Goal: Contribute content: Add original content to the website for others to see

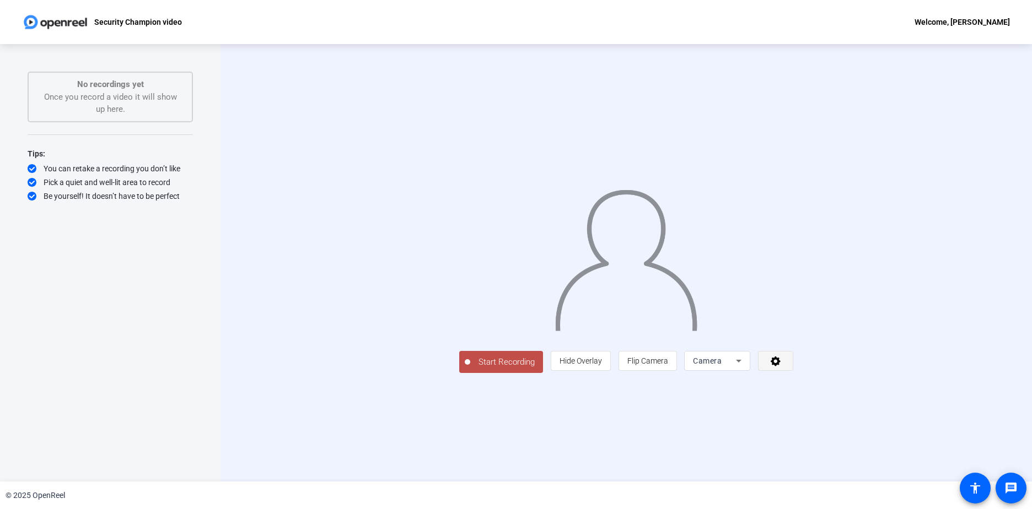
click at [782, 367] on icon at bounding box center [775, 360] width 13 height 11
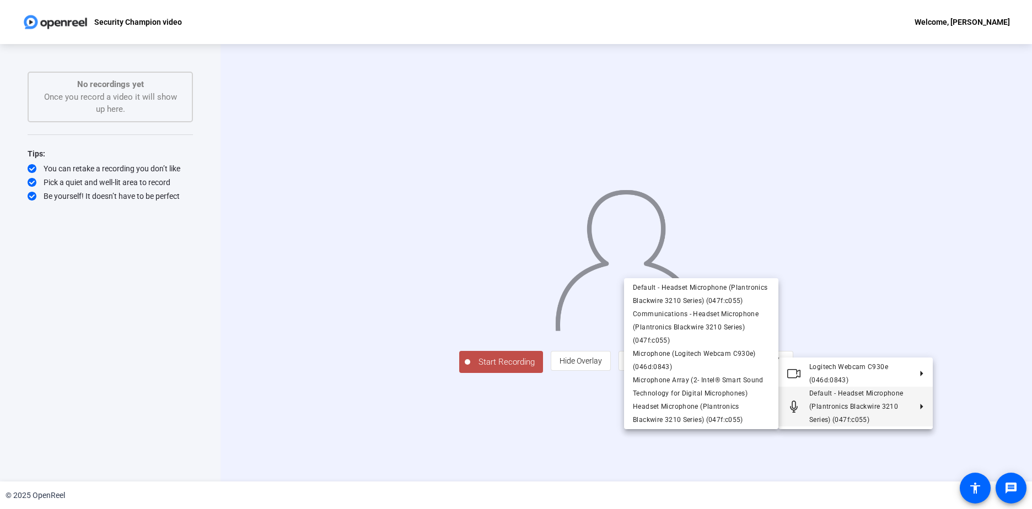
drag, startPoint x: 1005, startPoint y: 185, endPoint x: 408, endPoint y: 167, distance: 597.7
drag, startPoint x: 408, startPoint y: 167, endPoint x: 948, endPoint y: 194, distance: 540.8
click at [948, 194] on div at bounding box center [516, 254] width 1032 height 509
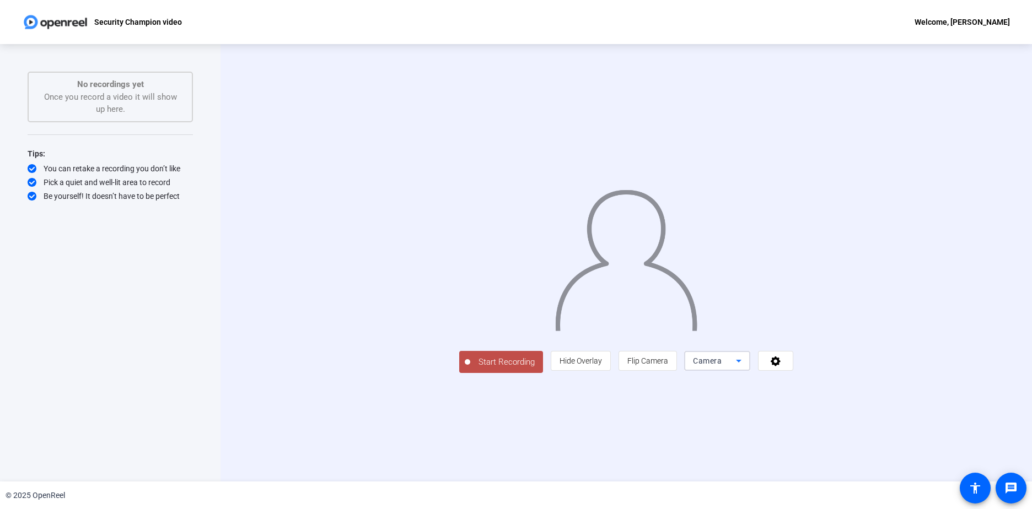
click at [745, 368] on icon at bounding box center [738, 360] width 13 height 13
click at [847, 380] on span "Screen" at bounding box center [838, 382] width 21 height 13
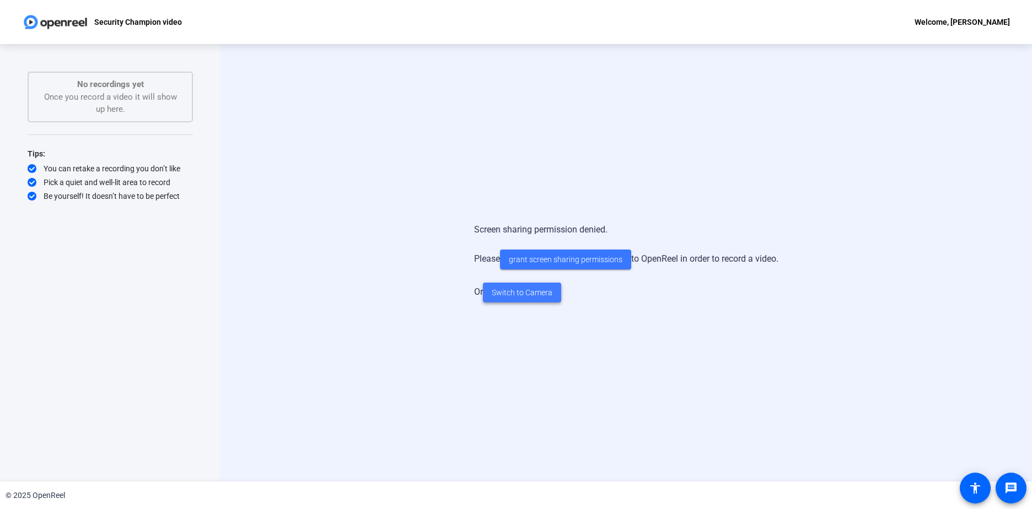
click at [520, 292] on span "Switch to Camera" at bounding box center [522, 293] width 61 height 12
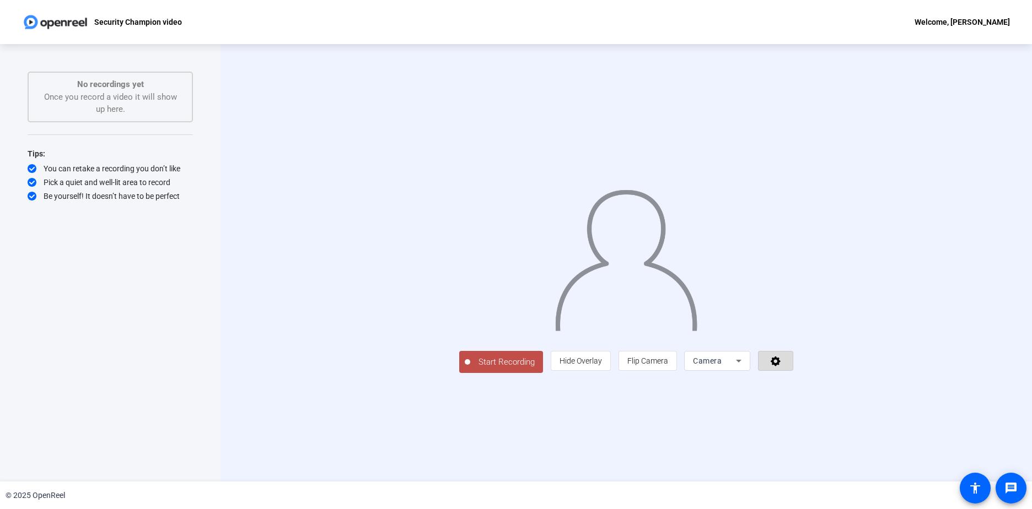
click at [782, 367] on icon at bounding box center [775, 360] width 13 height 11
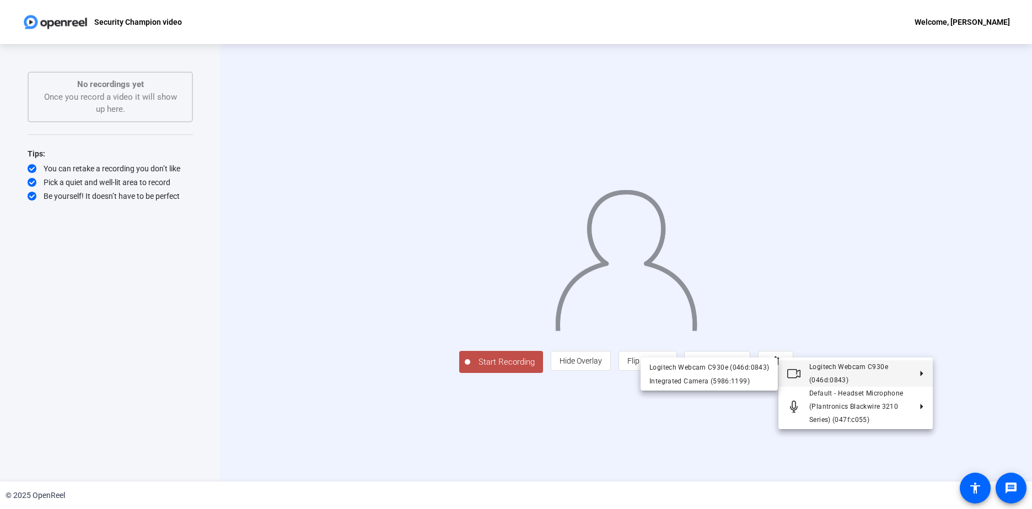
drag, startPoint x: 450, startPoint y: 270, endPoint x: 994, endPoint y: 297, distance: 544.1
click at [994, 297] on div at bounding box center [516, 254] width 1032 height 509
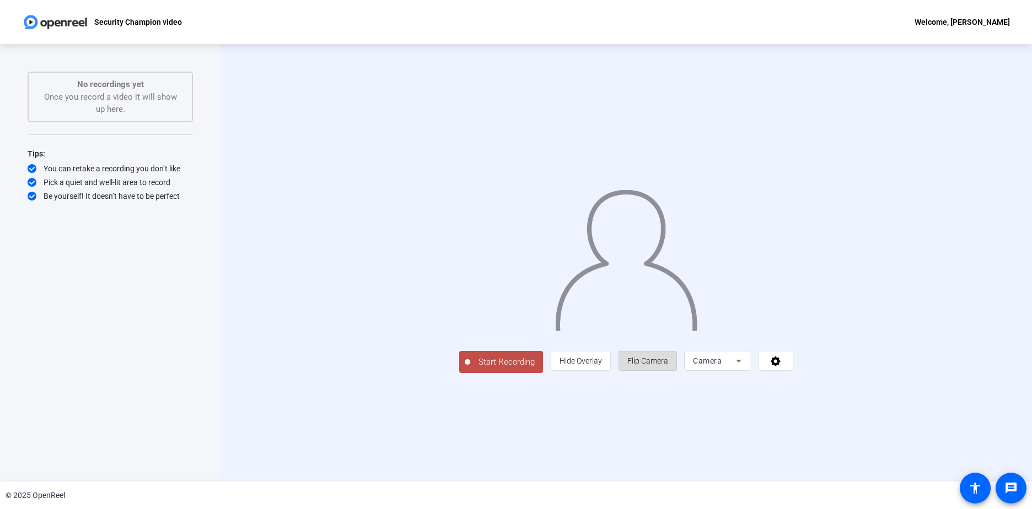
click at [668, 365] on span "Flip Camera" at bounding box center [647, 361] width 41 height 9
click at [602, 365] on span "Hide Overlay" at bounding box center [580, 361] width 42 height 9
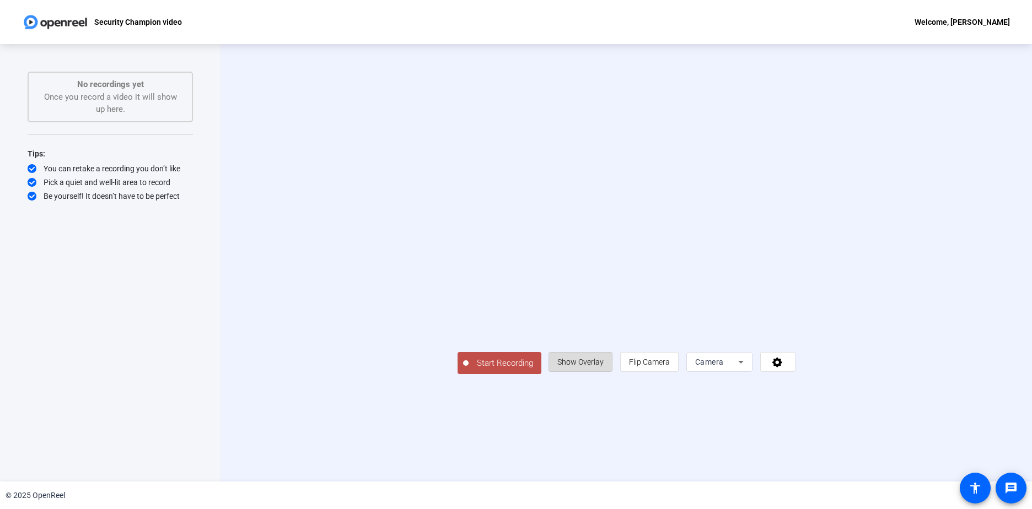
click at [603, 367] on span "Show Overlay" at bounding box center [580, 362] width 46 height 9
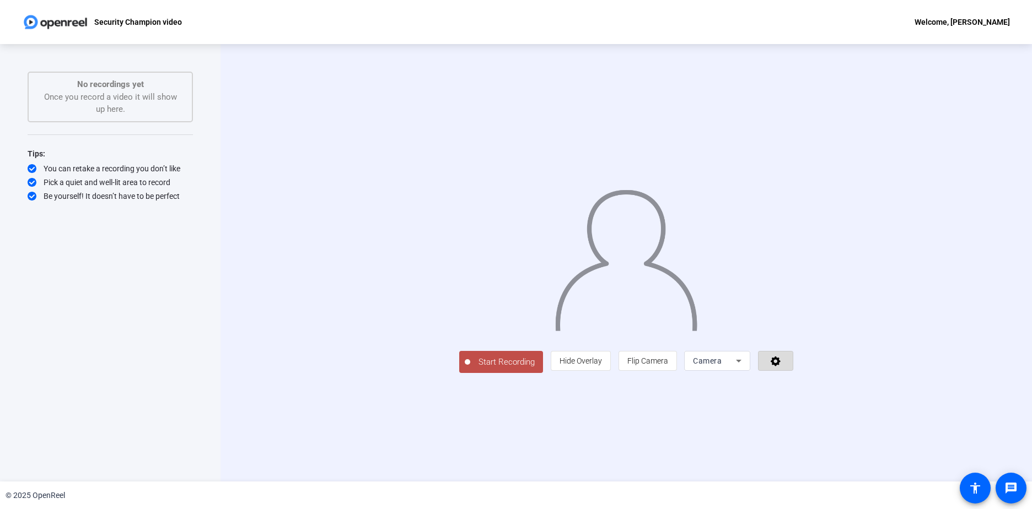
click at [793, 374] on span at bounding box center [775, 361] width 34 height 26
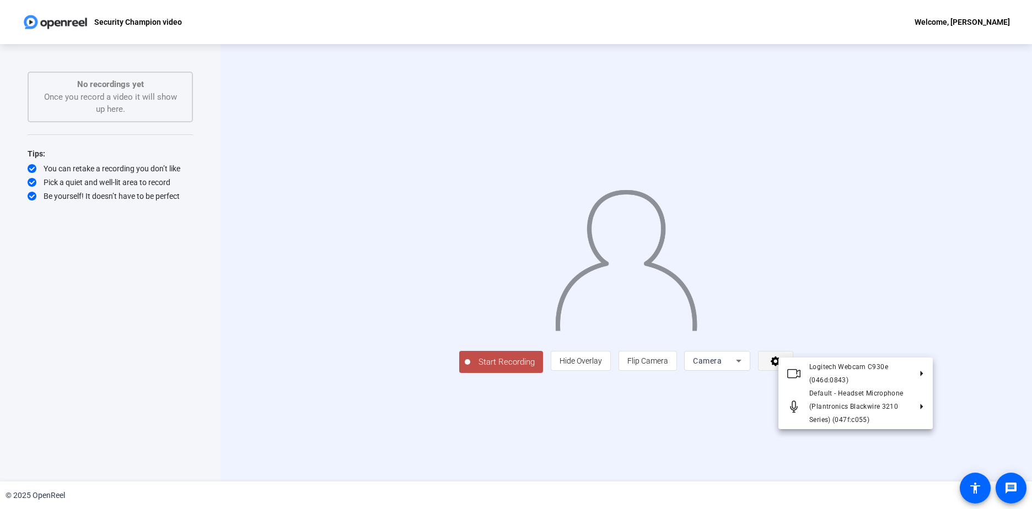
click at [927, 438] on div at bounding box center [516, 254] width 1032 height 509
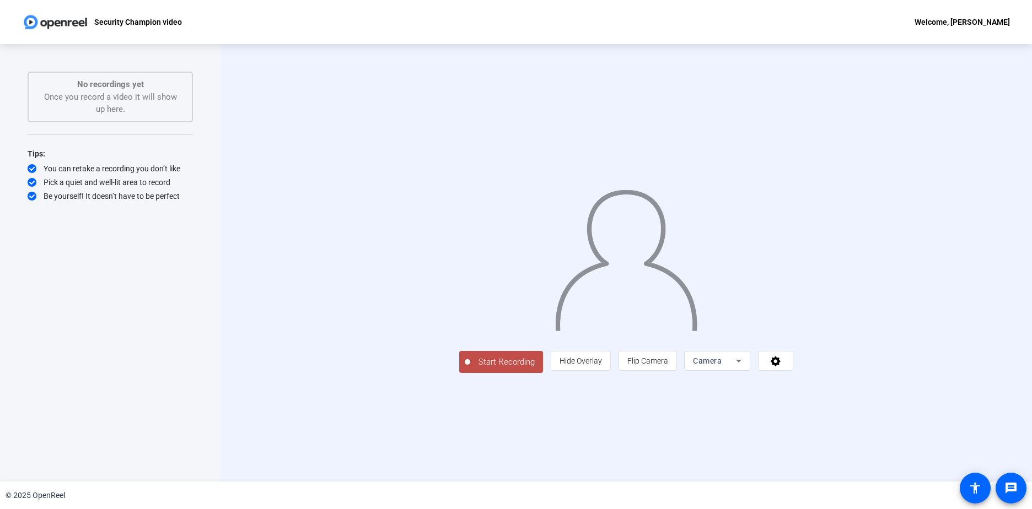
click at [470, 369] on span "Start Recording" at bounding box center [506, 362] width 73 height 13
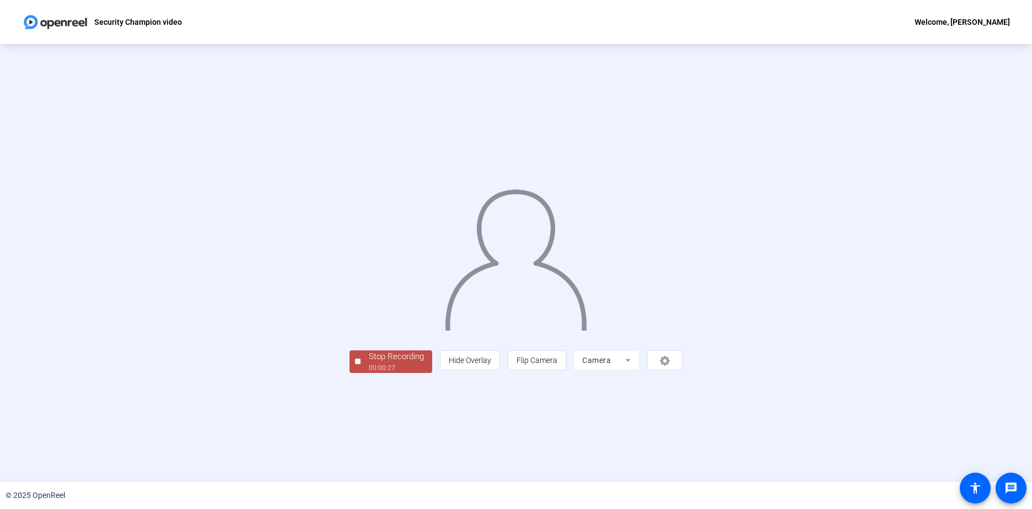
click at [369, 373] on div "00:00:27" at bounding box center [396, 368] width 55 height 10
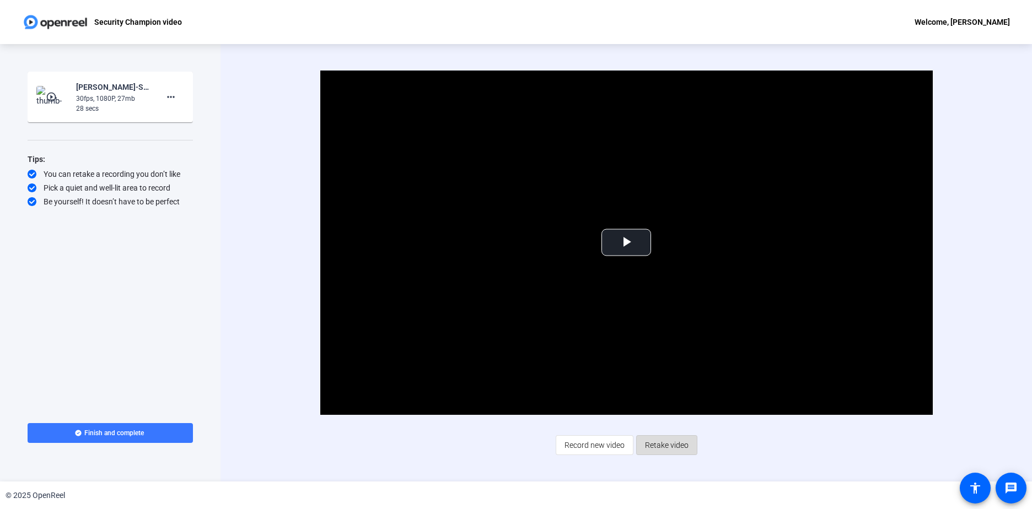
click at [661, 445] on span "Retake video" at bounding box center [667, 445] width 44 height 21
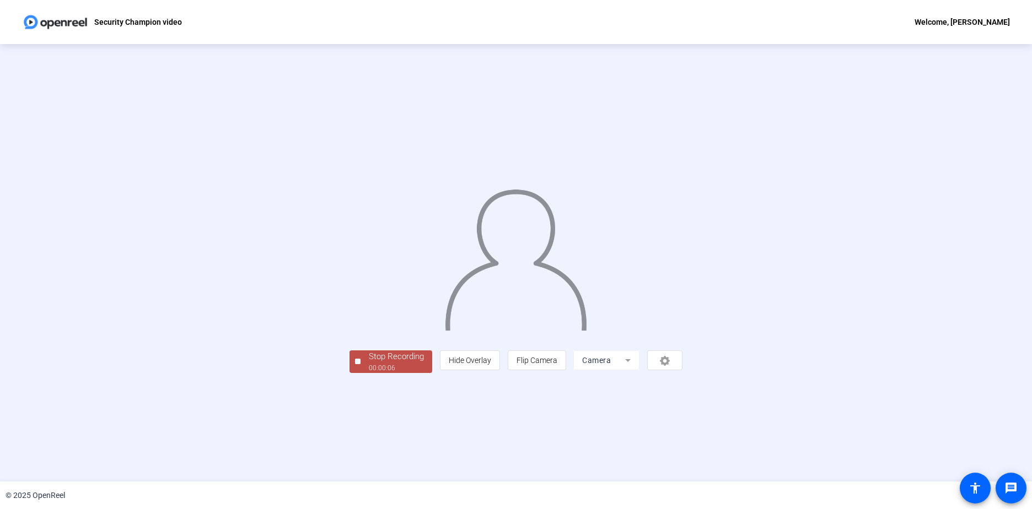
click at [369, 373] on div "00:00:06" at bounding box center [396, 368] width 55 height 10
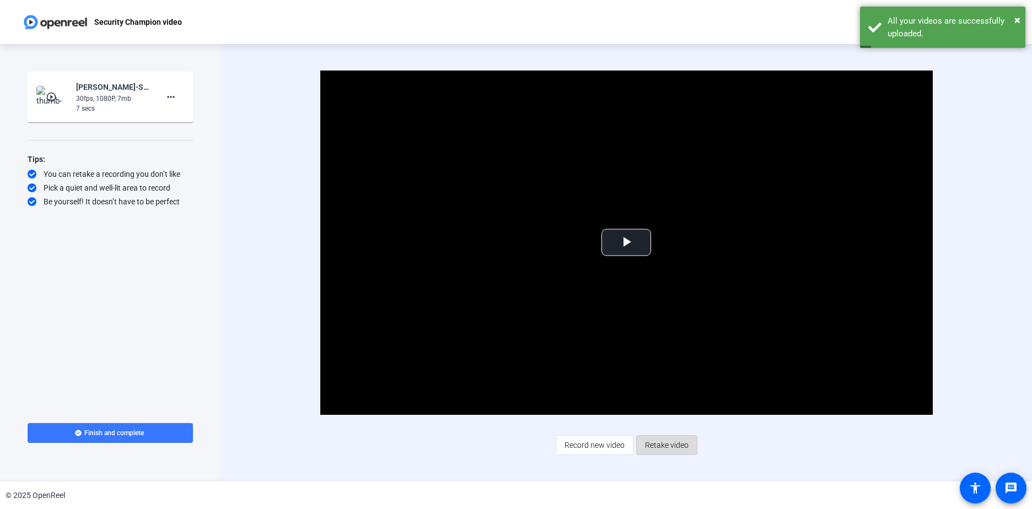
click at [658, 448] on span "Retake video" at bounding box center [667, 445] width 44 height 21
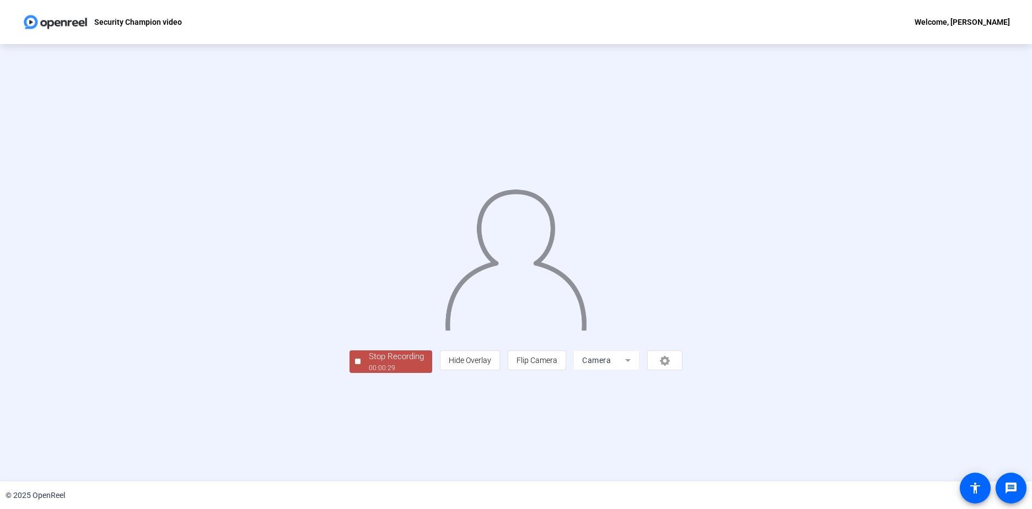
click at [369, 373] on div "00:00:29" at bounding box center [396, 368] width 55 height 10
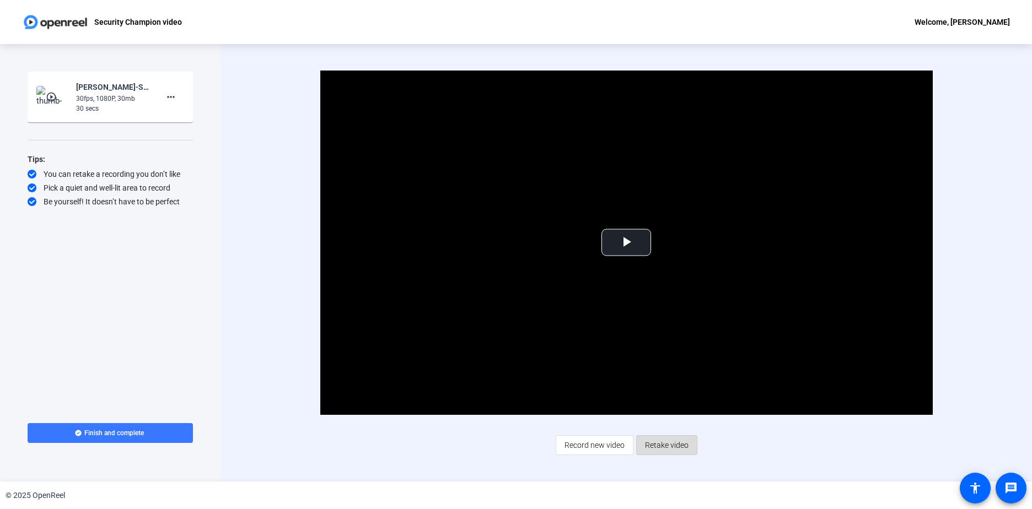
click at [673, 446] on span "Retake video" at bounding box center [667, 445] width 44 height 21
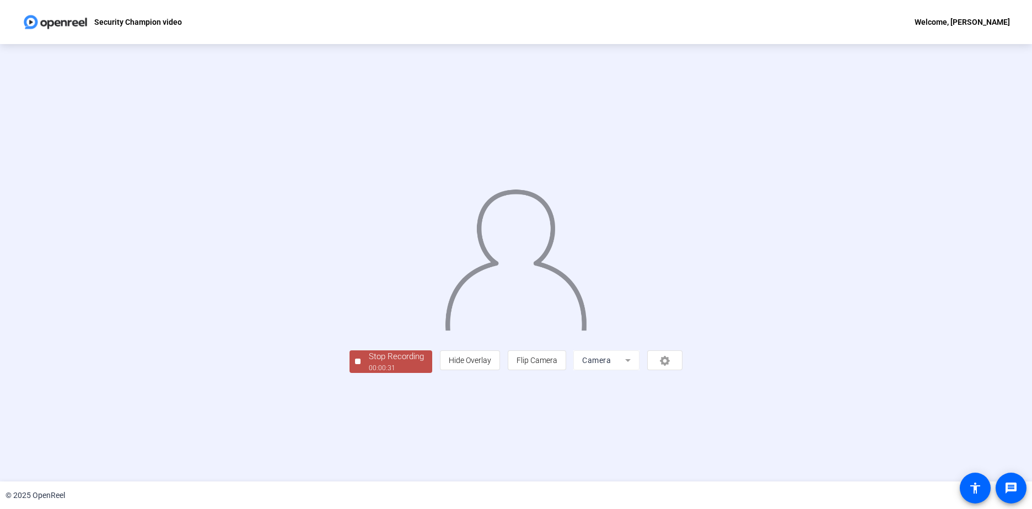
click at [369, 373] on div "00:00:31" at bounding box center [396, 368] width 55 height 10
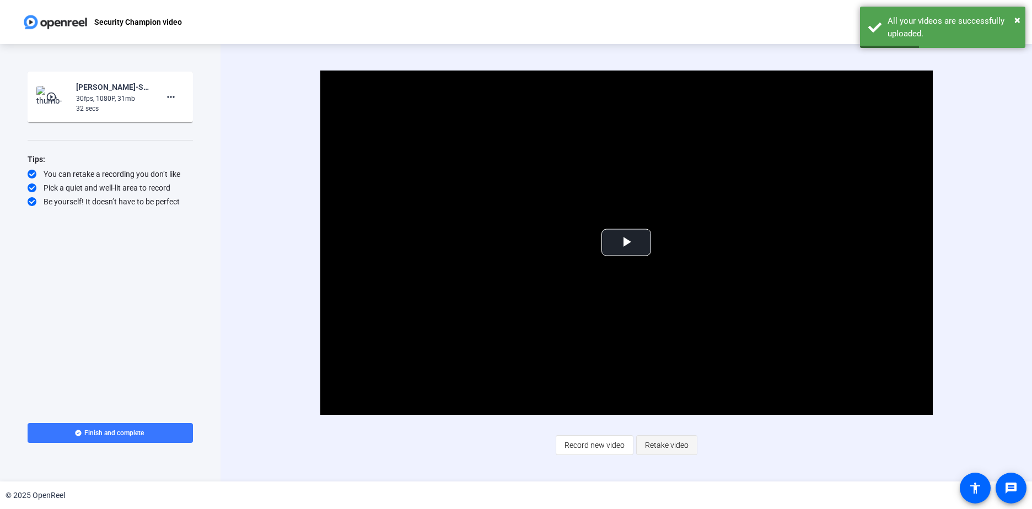
click at [673, 441] on span "Retake video" at bounding box center [667, 445] width 44 height 21
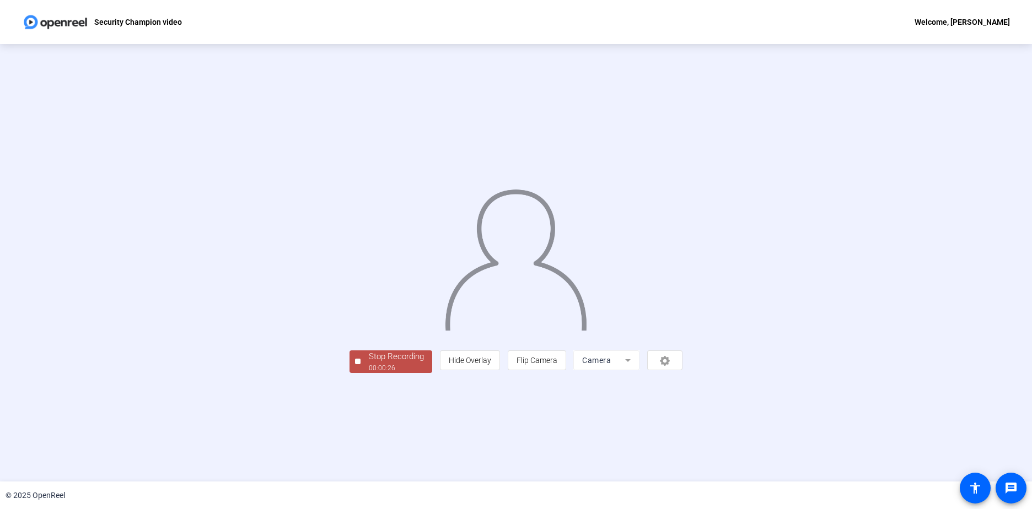
click at [369, 373] on div "00:00:26" at bounding box center [396, 368] width 55 height 10
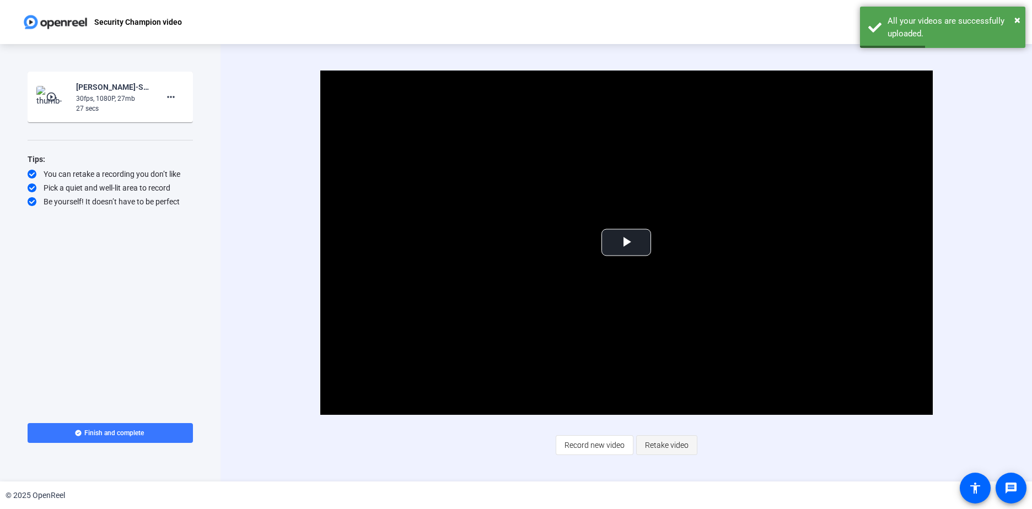
click at [675, 441] on span "Retake video" at bounding box center [667, 445] width 44 height 21
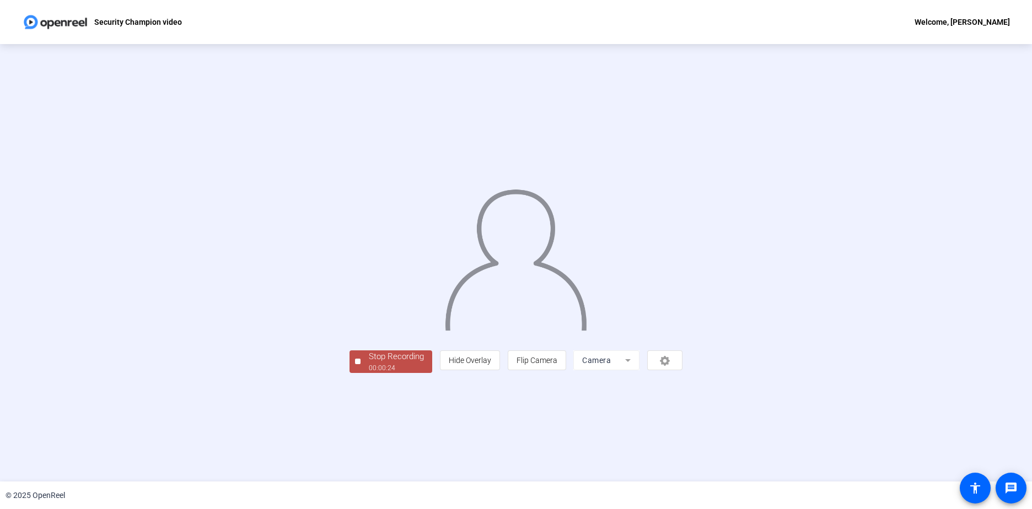
click at [369, 363] on div "Stop Recording" at bounding box center [396, 357] width 55 height 13
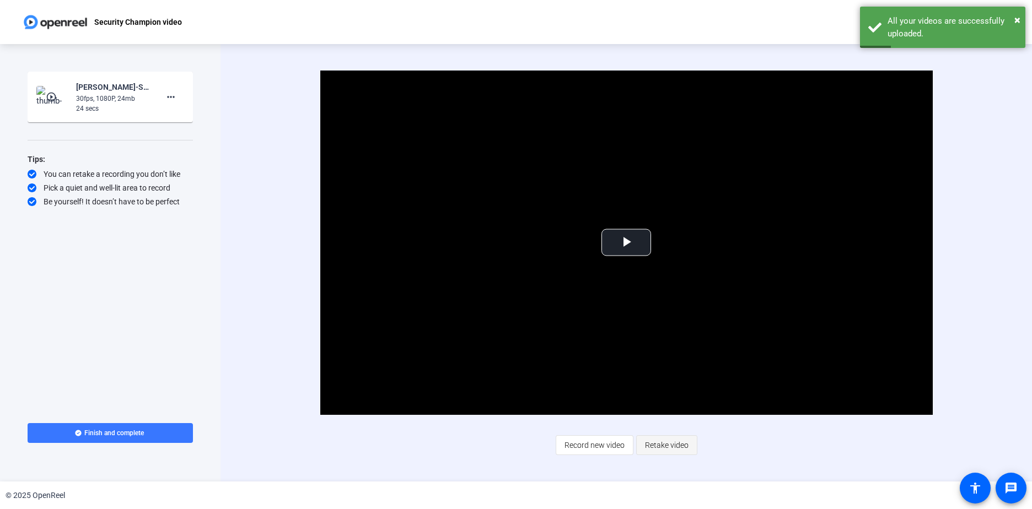
click at [673, 445] on span "Retake video" at bounding box center [667, 445] width 44 height 21
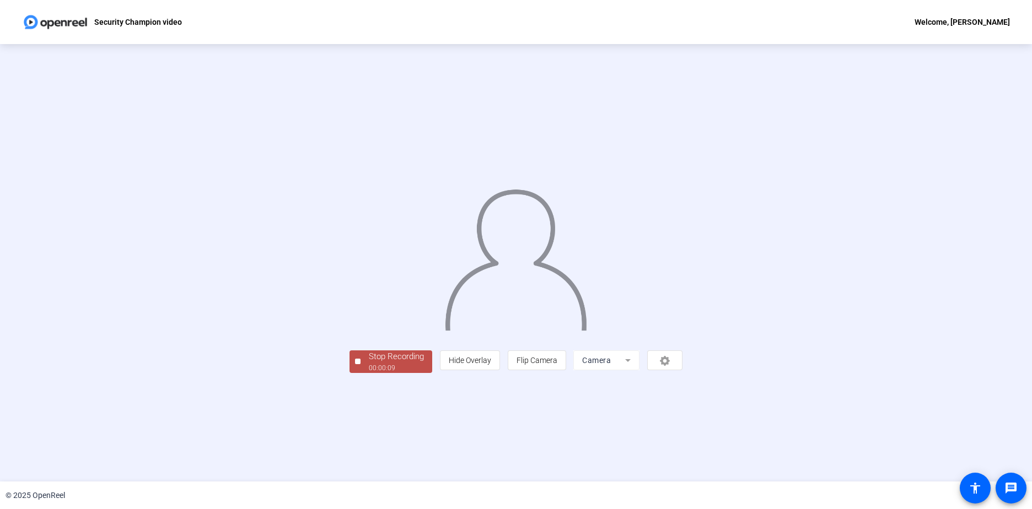
click at [369, 373] on div "00:00:09" at bounding box center [396, 368] width 55 height 10
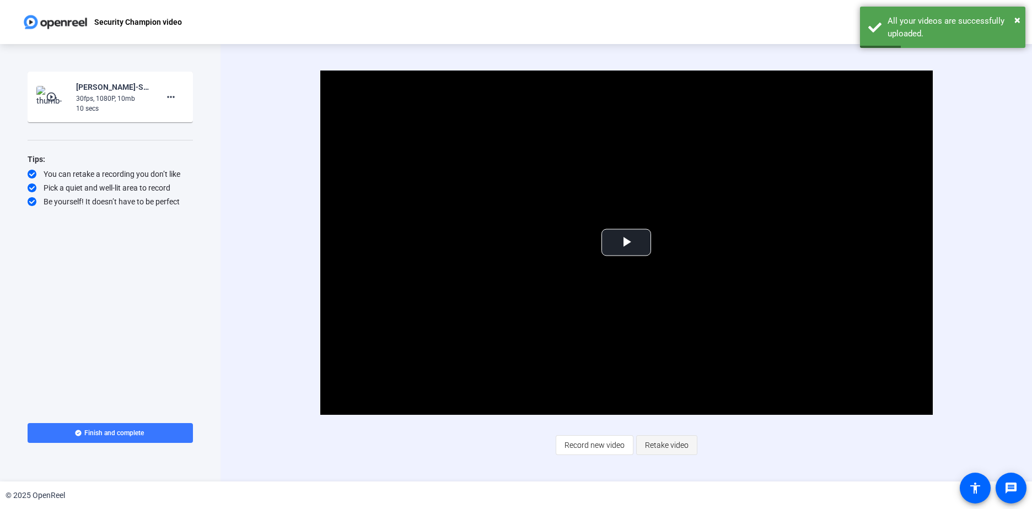
click at [654, 445] on span "Retake video" at bounding box center [667, 445] width 44 height 21
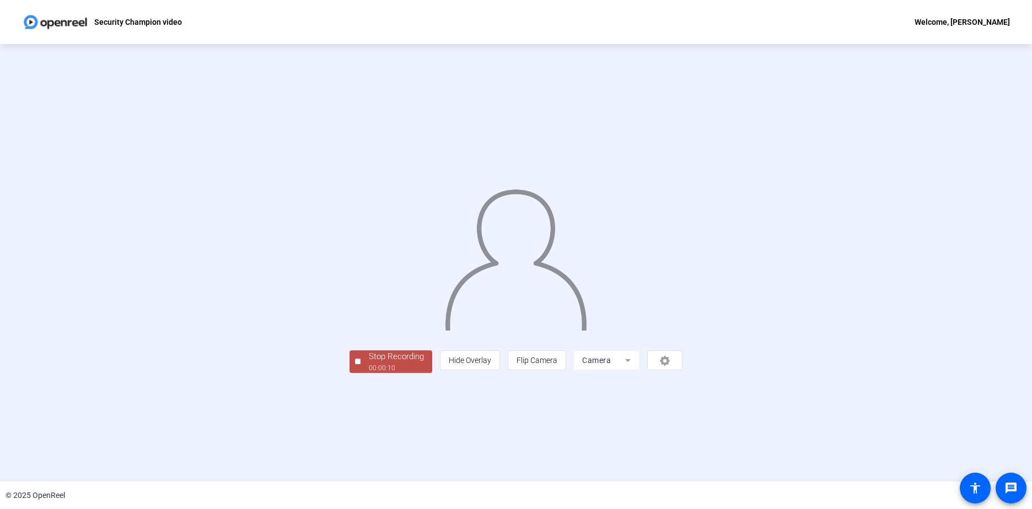
click at [369, 373] on div "00:00:10" at bounding box center [396, 368] width 55 height 10
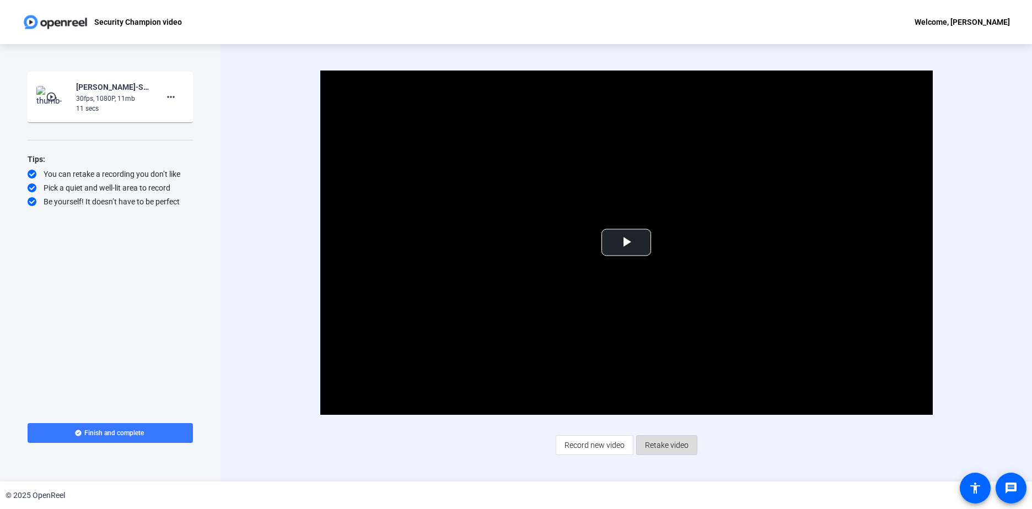
click at [665, 443] on span "Retake video" at bounding box center [667, 445] width 44 height 21
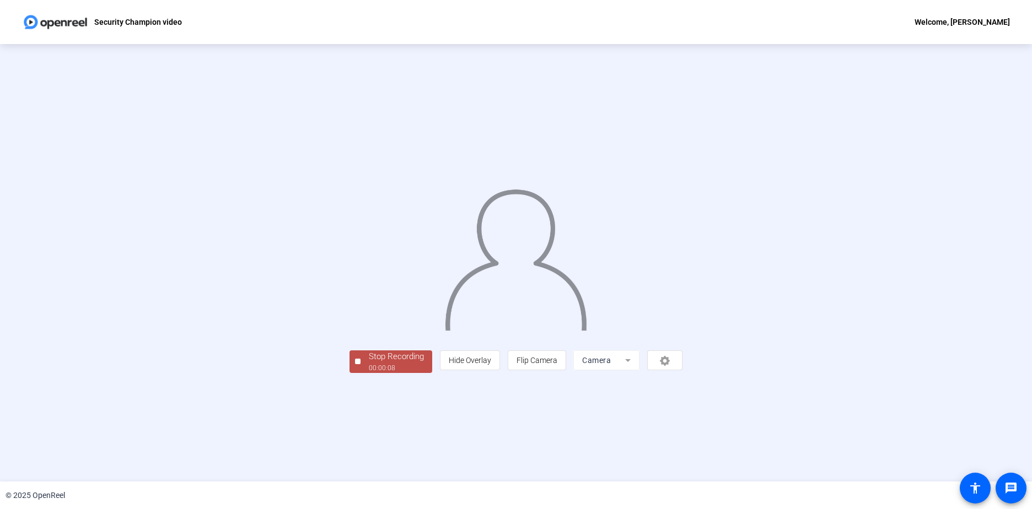
click at [369, 363] on div "Stop Recording" at bounding box center [396, 357] width 55 height 13
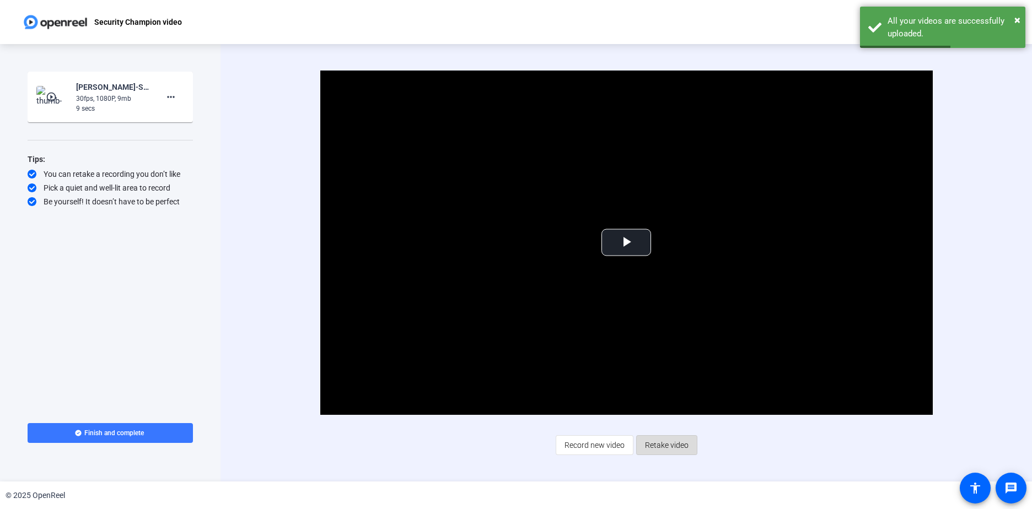
click at [672, 445] on span "Retake video" at bounding box center [667, 445] width 44 height 21
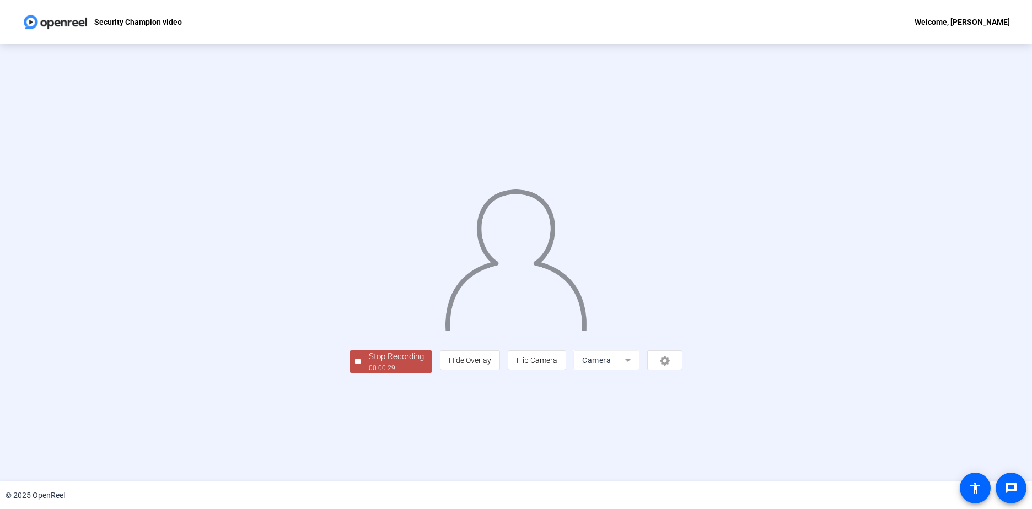
click at [369, 373] on div "00:00:29" at bounding box center [396, 368] width 55 height 10
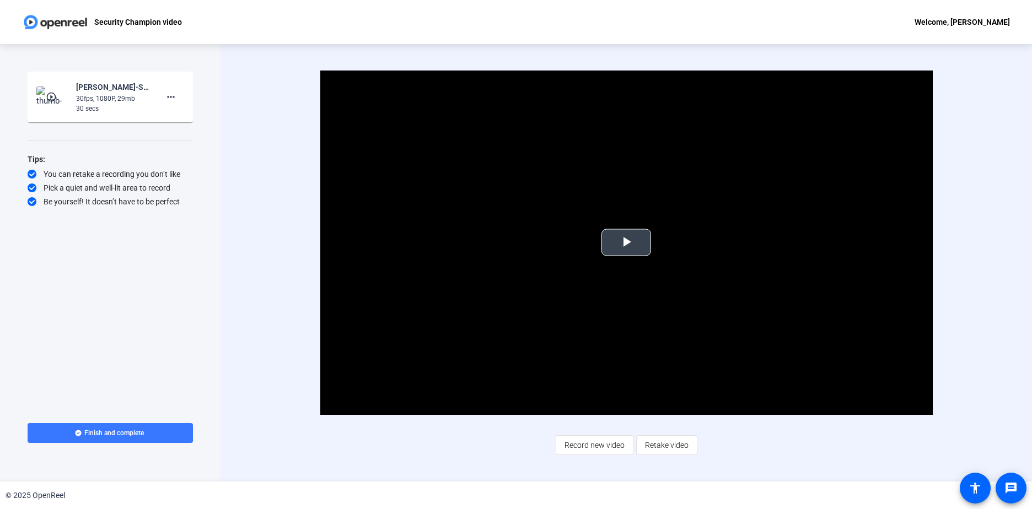
click at [626, 243] on span "Video Player" at bounding box center [626, 243] width 0 height 0
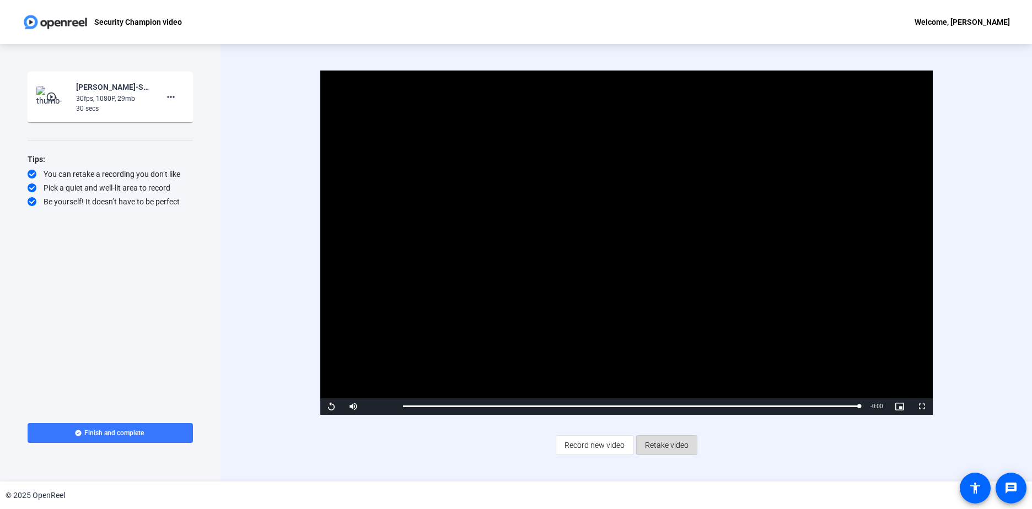
click at [670, 441] on span "Retake video" at bounding box center [667, 445] width 44 height 21
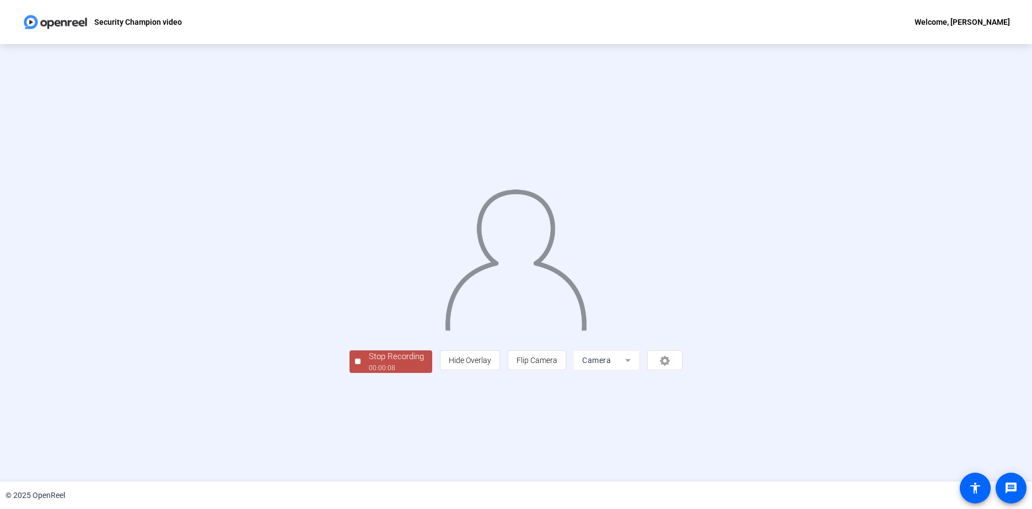
click at [369, 373] on div "00:00:08" at bounding box center [396, 368] width 55 height 10
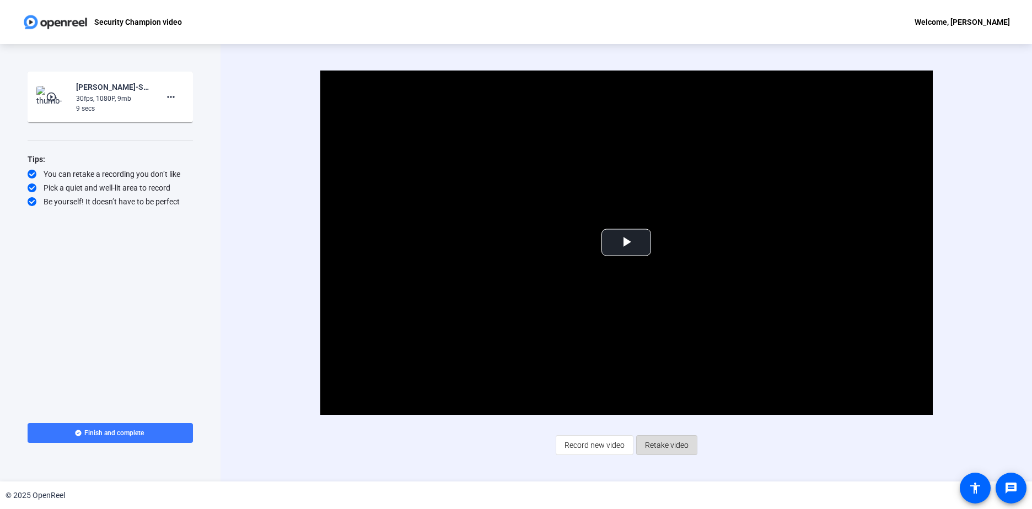
click at [672, 446] on span "Retake video" at bounding box center [667, 445] width 44 height 21
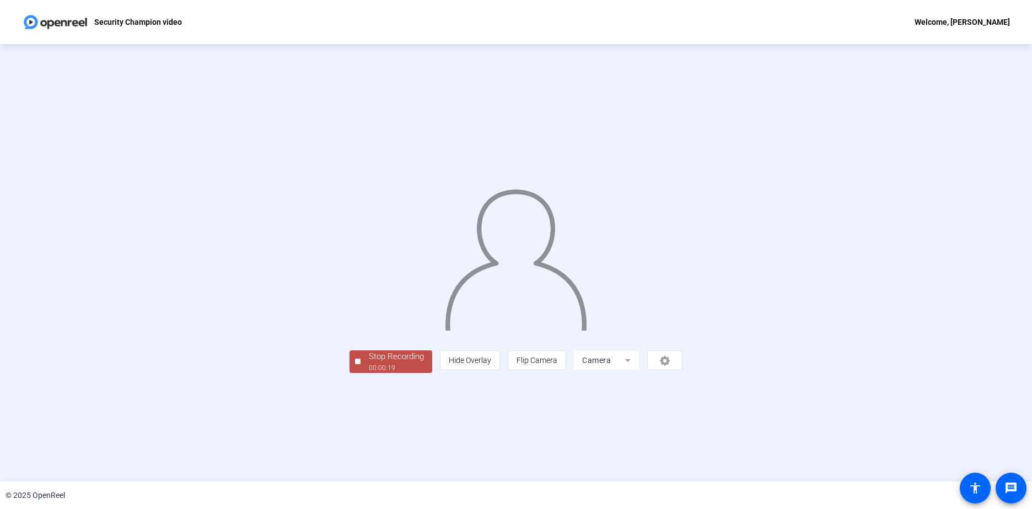
click at [369, 373] on div "00:00:19" at bounding box center [396, 368] width 55 height 10
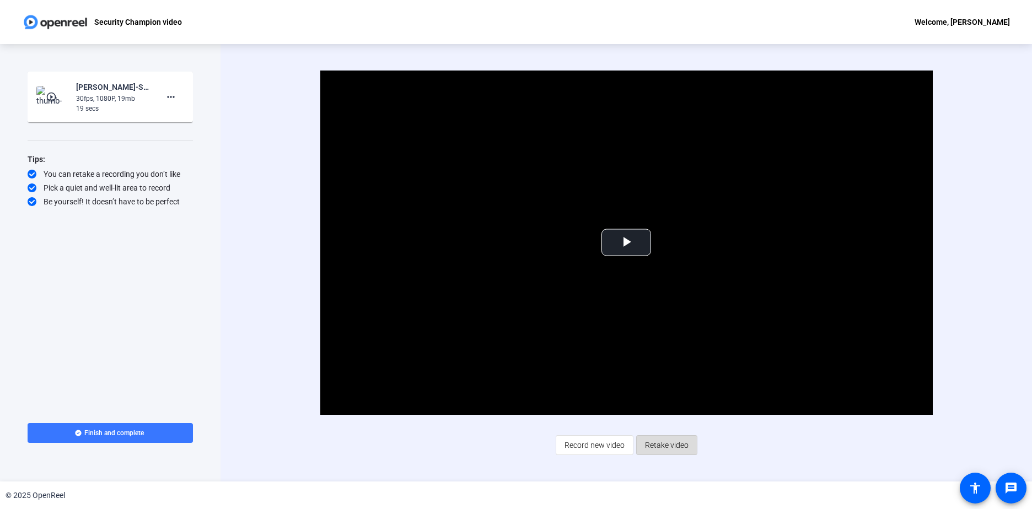
click at [660, 444] on span "Retake video" at bounding box center [667, 445] width 44 height 21
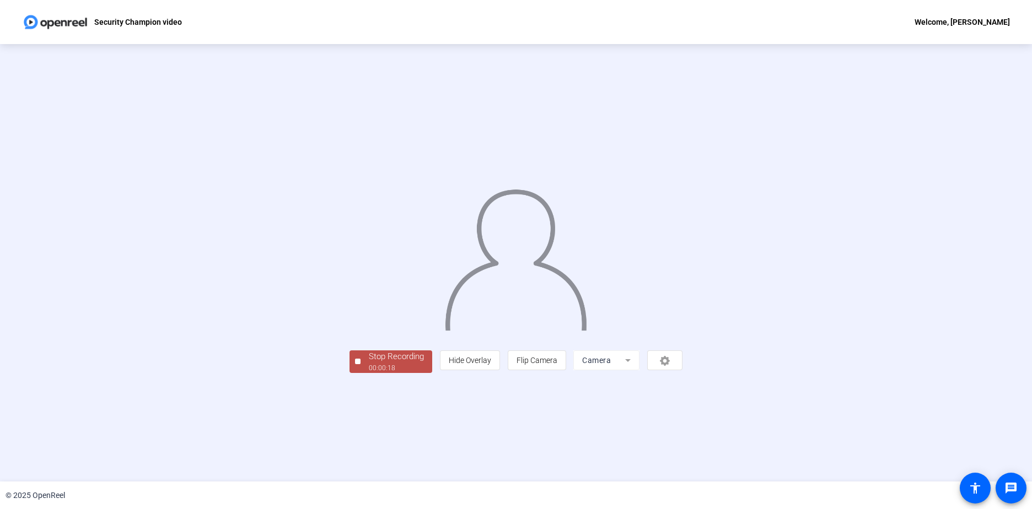
click at [369, 363] on div "Stop Recording" at bounding box center [396, 357] width 55 height 13
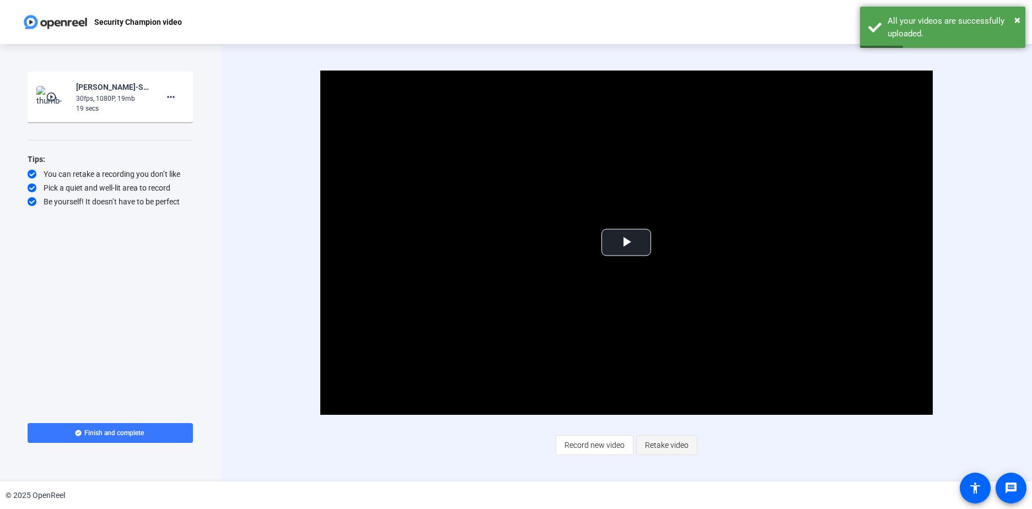
click at [672, 445] on span "Retake video" at bounding box center [667, 445] width 44 height 21
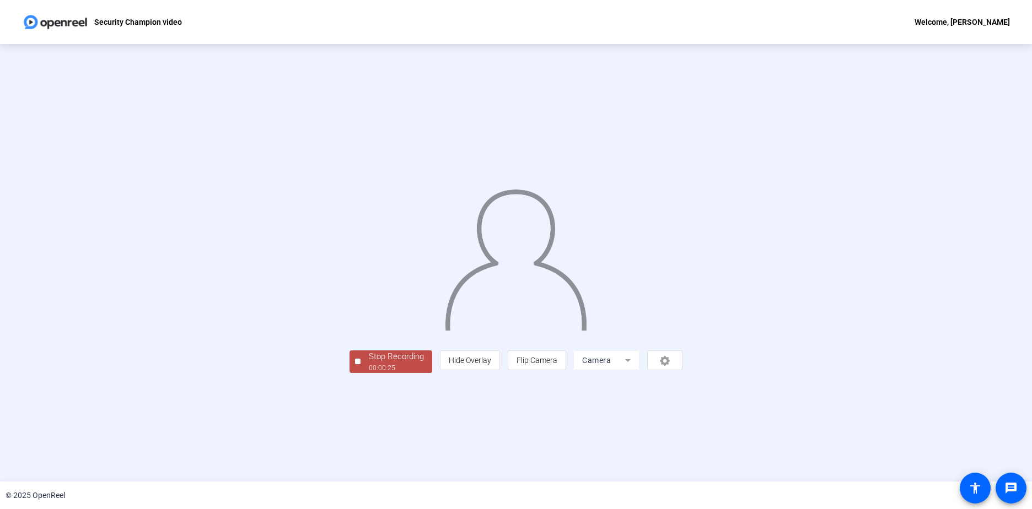
click at [369, 373] on div "00:00:25" at bounding box center [396, 368] width 55 height 10
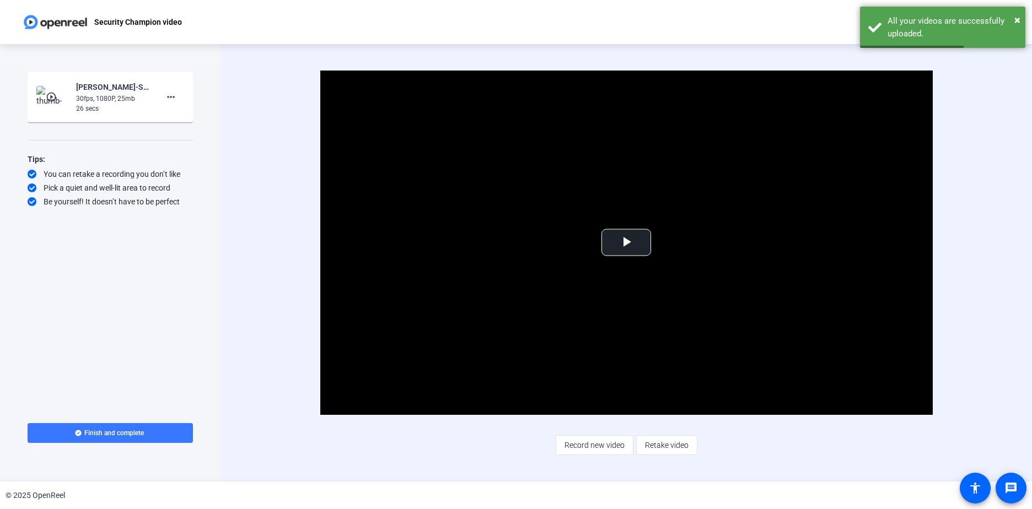
click at [668, 444] on span "Retake video" at bounding box center [667, 445] width 44 height 21
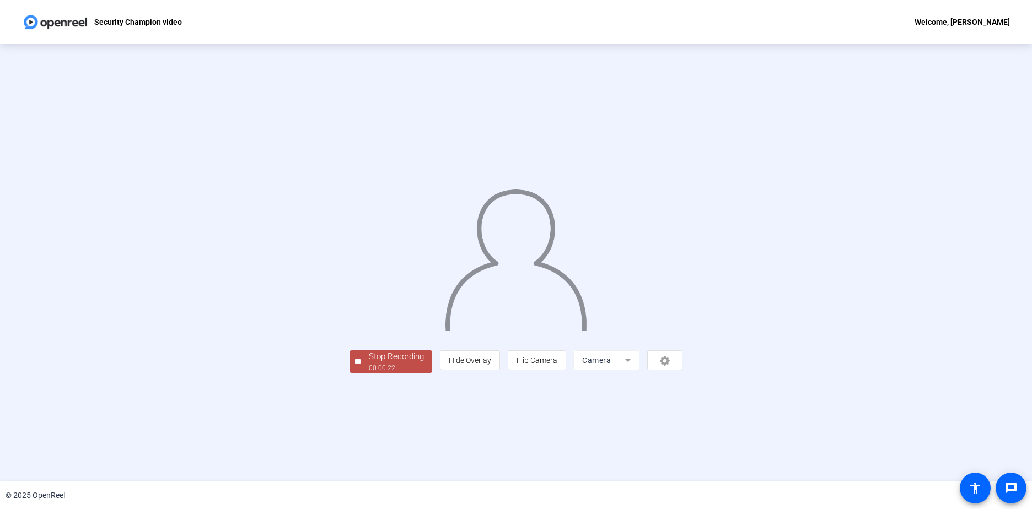
click at [369, 363] on div "Stop Recording" at bounding box center [396, 357] width 55 height 13
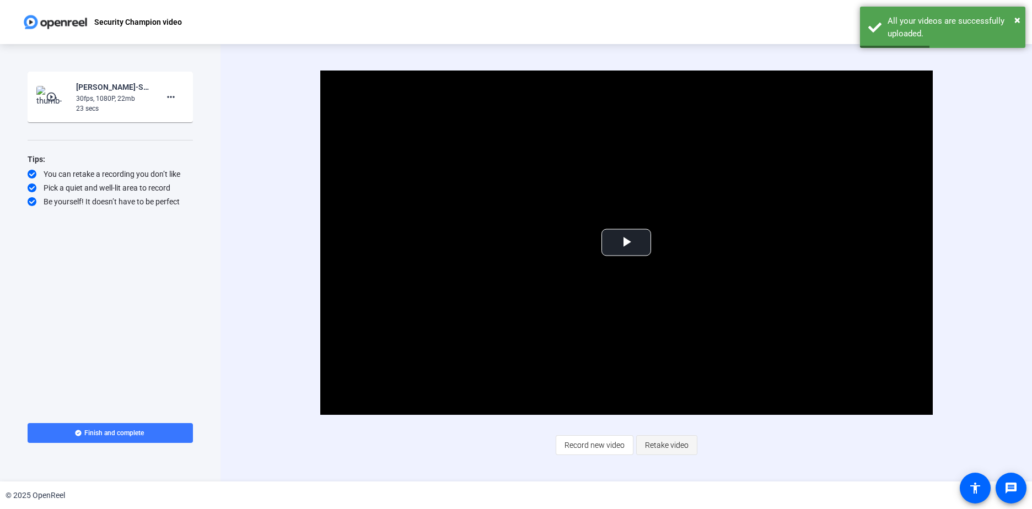
click at [667, 441] on span "Retake video" at bounding box center [667, 445] width 44 height 21
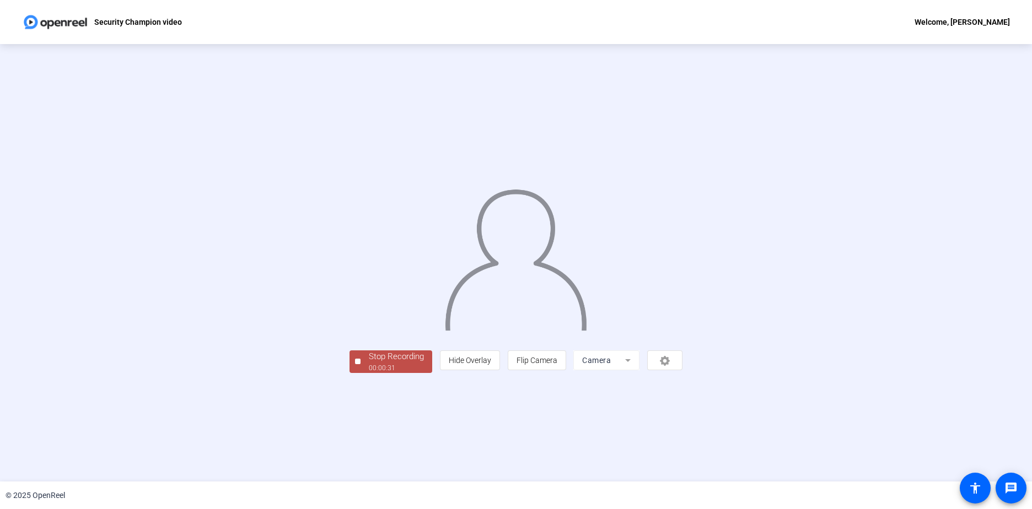
click at [369, 363] on div "Stop Recording" at bounding box center [396, 357] width 55 height 13
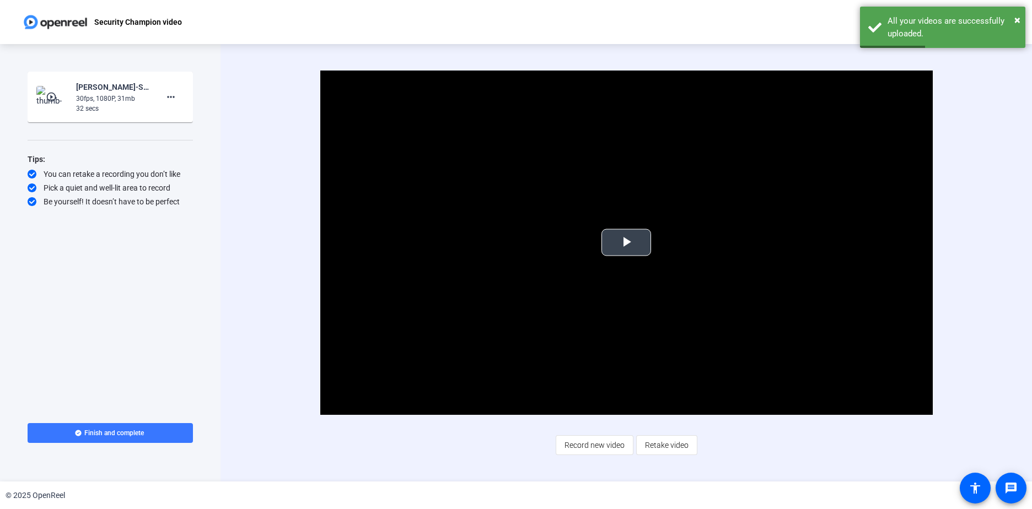
click at [626, 243] on span "Video Player" at bounding box center [626, 243] width 0 height 0
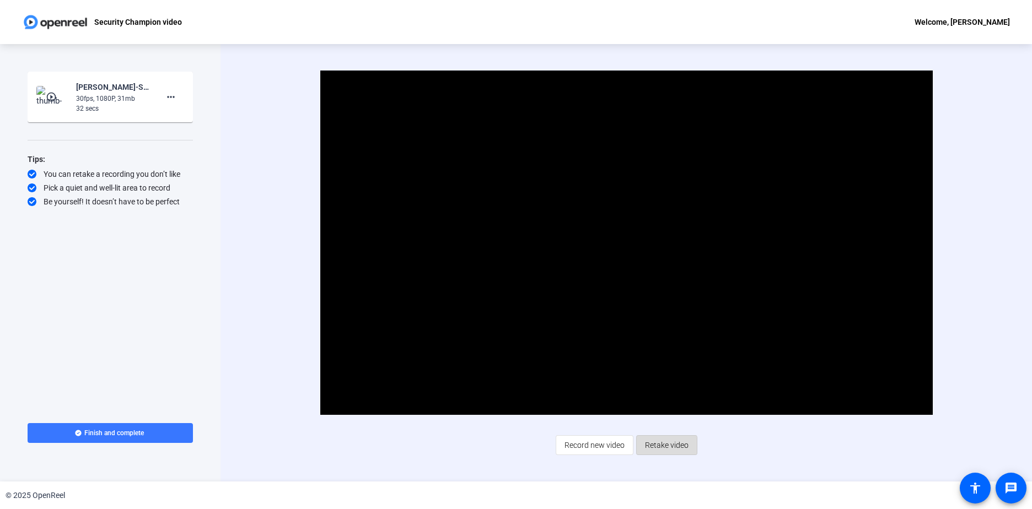
click at [662, 446] on span "Retake video" at bounding box center [667, 445] width 44 height 21
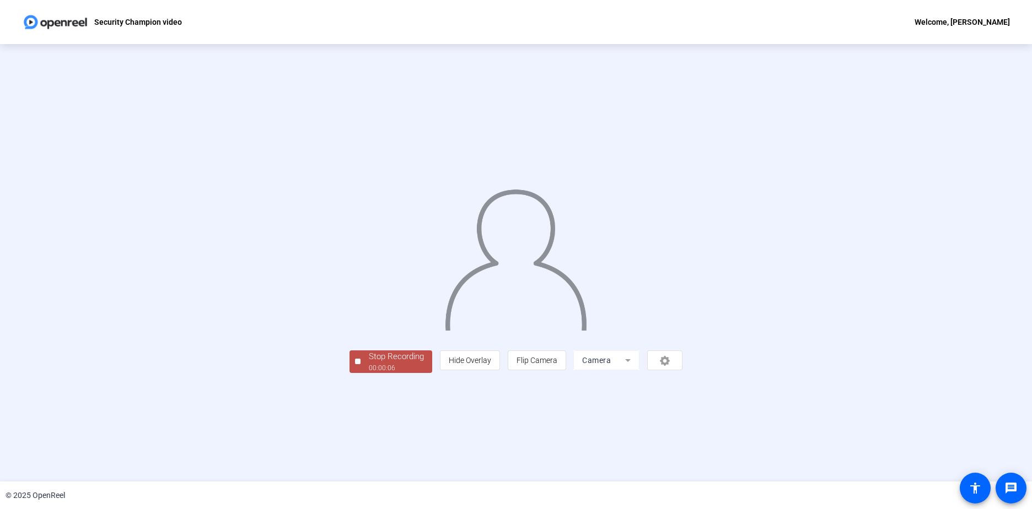
click at [369, 363] on div "Stop Recording" at bounding box center [396, 357] width 55 height 13
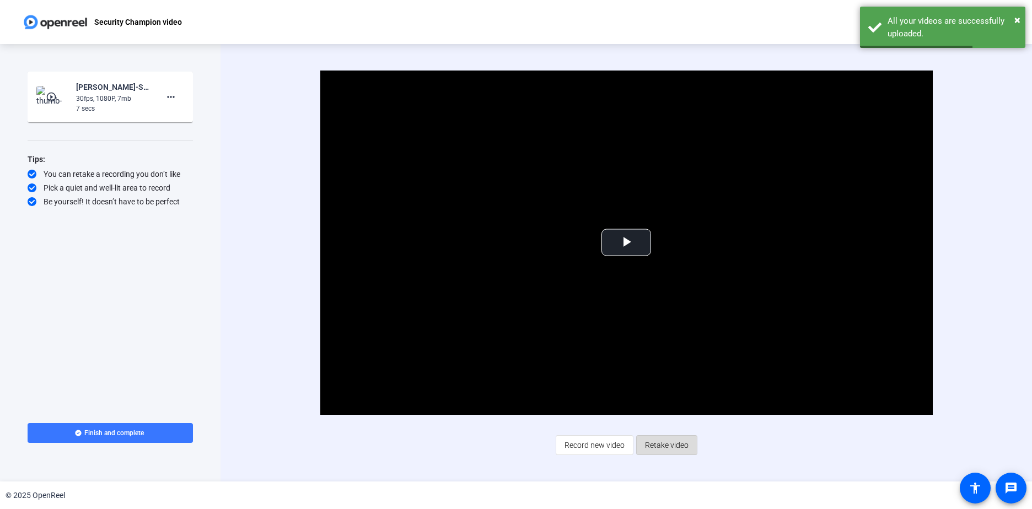
click at [658, 444] on span "Retake video" at bounding box center [667, 445] width 44 height 21
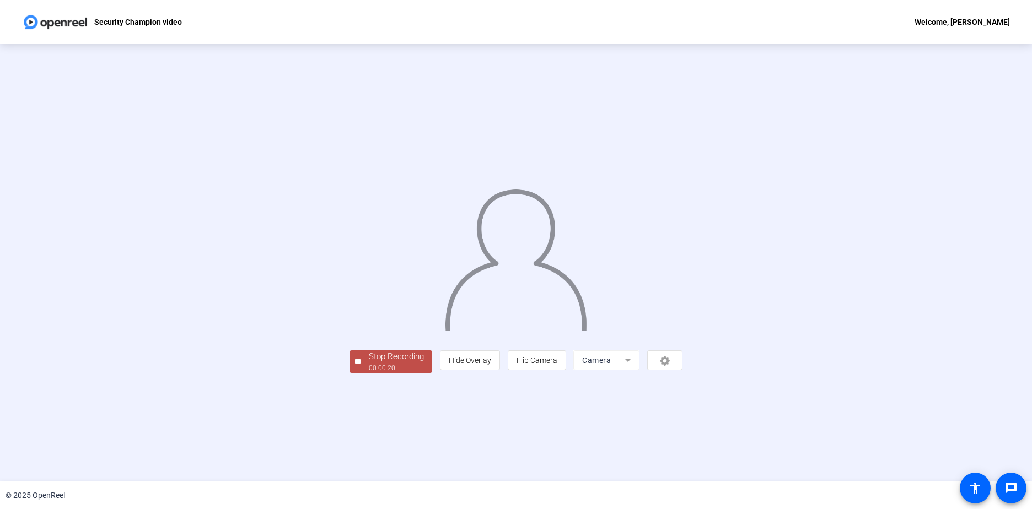
click at [369, 363] on div "Stop Recording" at bounding box center [396, 357] width 55 height 13
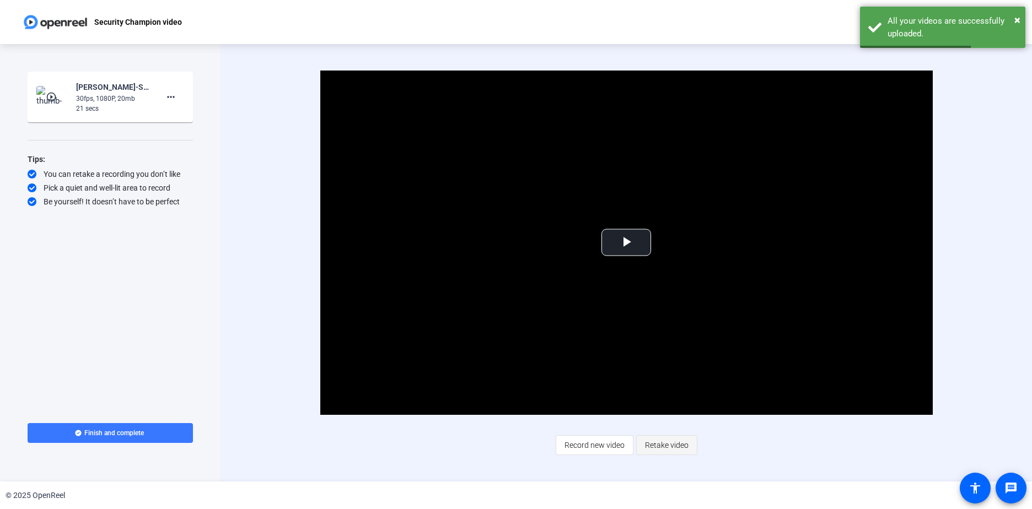
click at [655, 447] on span "Retake video" at bounding box center [667, 445] width 44 height 21
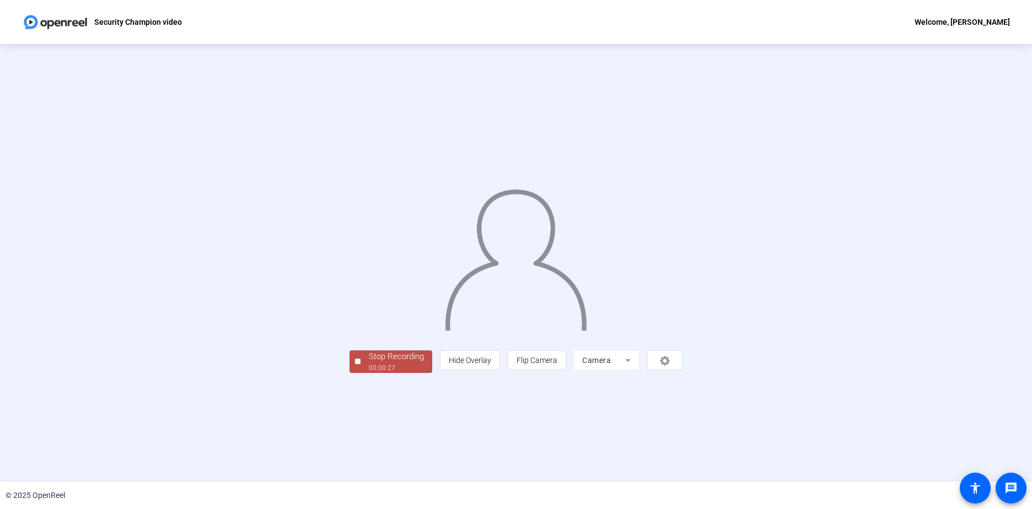
click at [369, 363] on div "Stop Recording" at bounding box center [396, 357] width 55 height 13
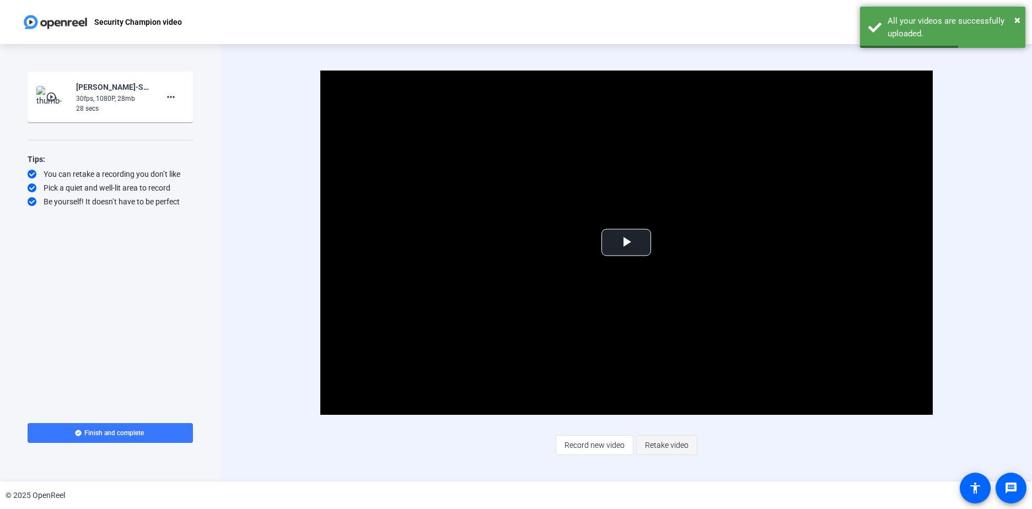
click at [663, 445] on span "Retake video" at bounding box center [667, 445] width 44 height 21
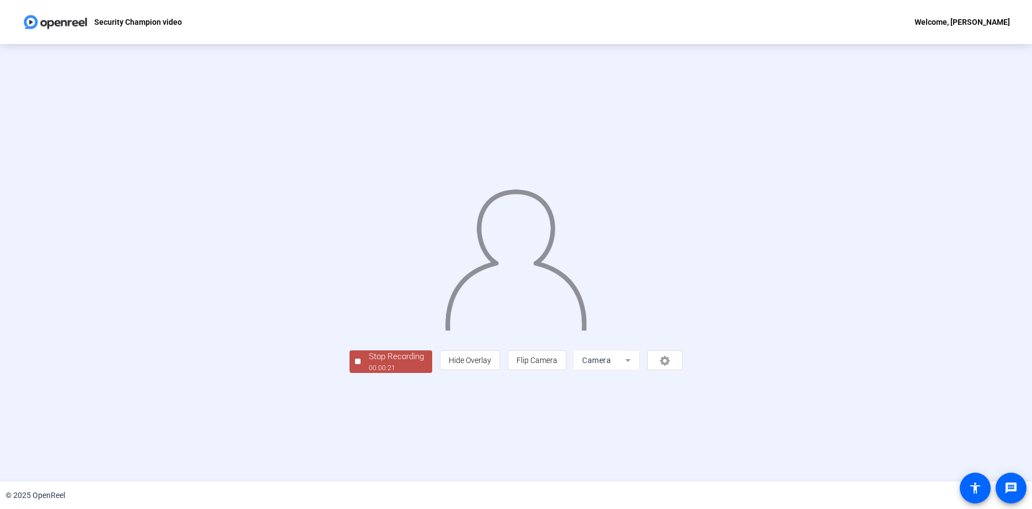
click at [369, 363] on div "Stop Recording" at bounding box center [396, 357] width 55 height 13
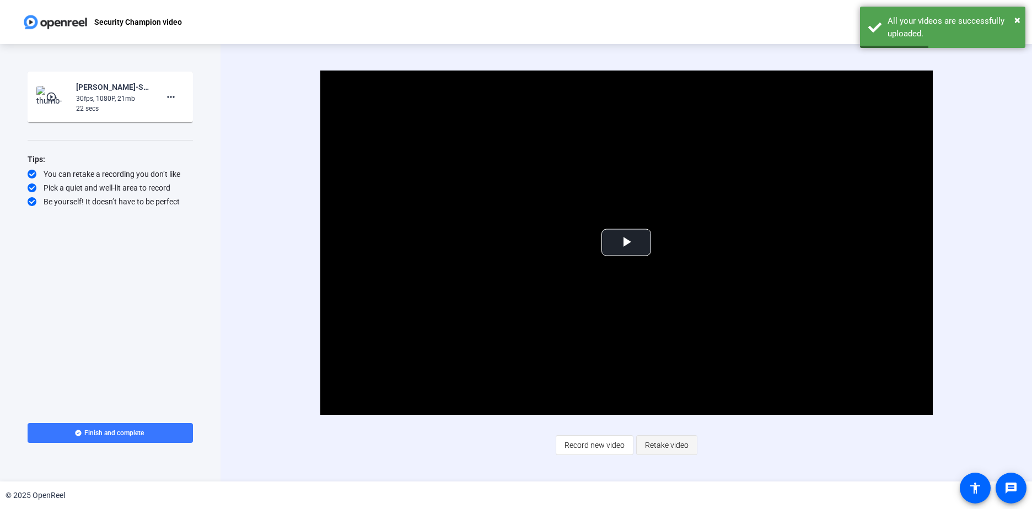
click at [667, 440] on span "Retake video" at bounding box center [667, 445] width 44 height 21
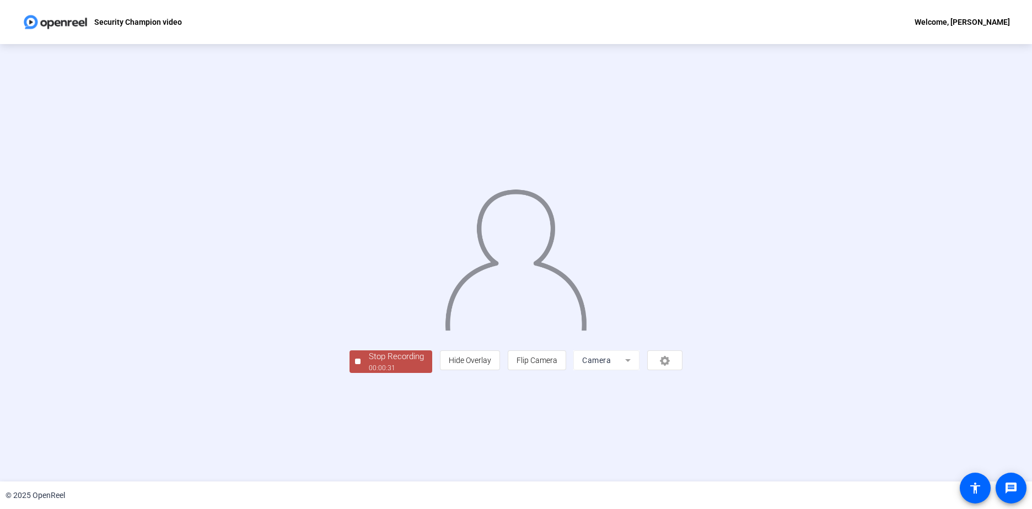
click at [369, 363] on div "Stop Recording" at bounding box center [396, 357] width 55 height 13
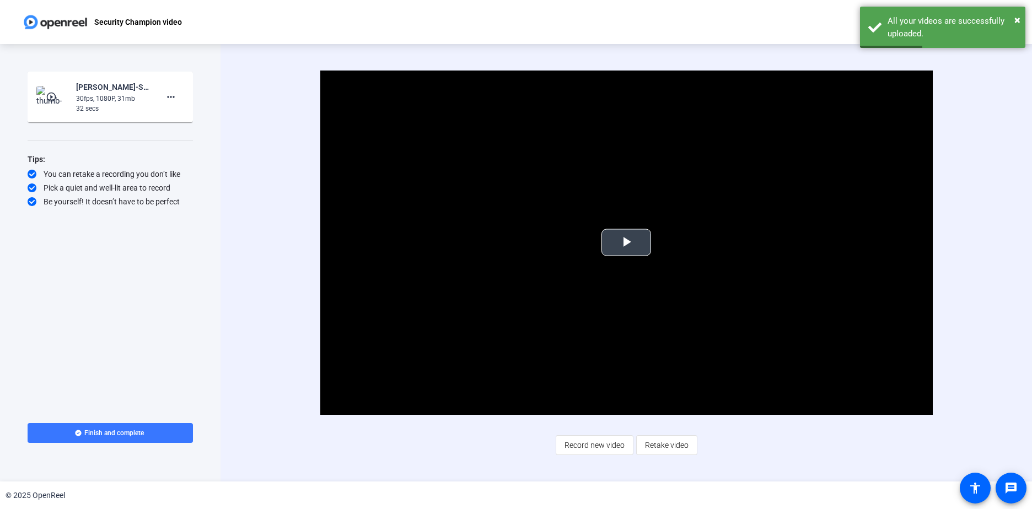
click at [626, 243] on span "Video Player" at bounding box center [626, 243] width 0 height 0
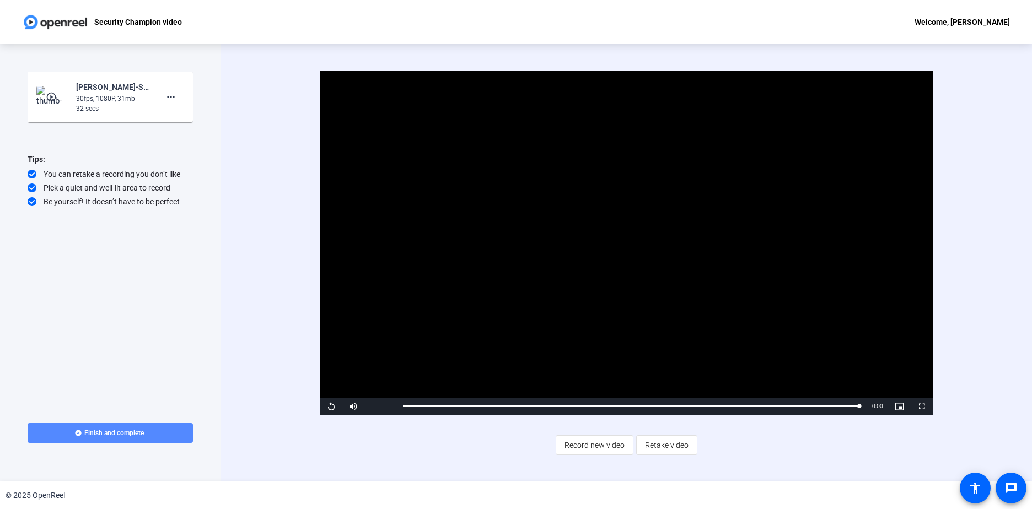
click at [96, 429] on span "Finish and complete" at bounding box center [114, 433] width 60 height 9
